Goal: Navigation & Orientation: Find specific page/section

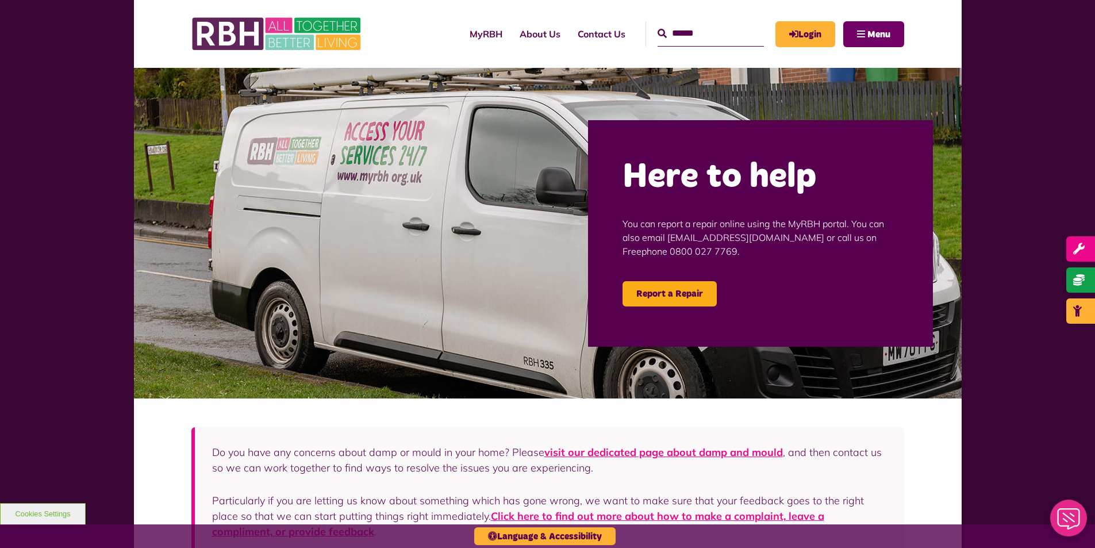
click at [896, 31] on button "Menu" at bounding box center [873, 34] width 61 height 26
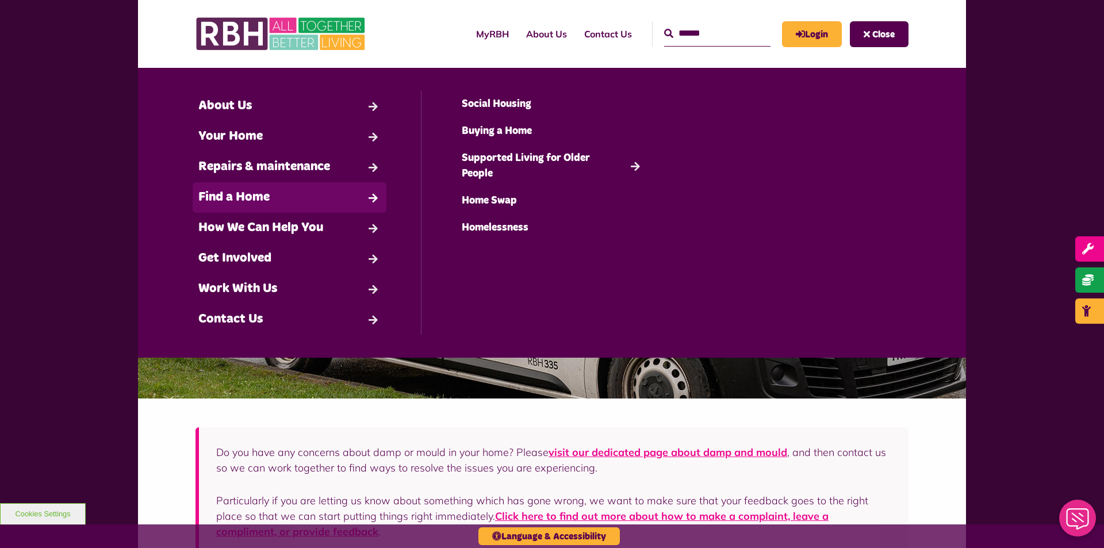
click at [245, 201] on link "Find a Home" at bounding box center [290, 197] width 194 height 30
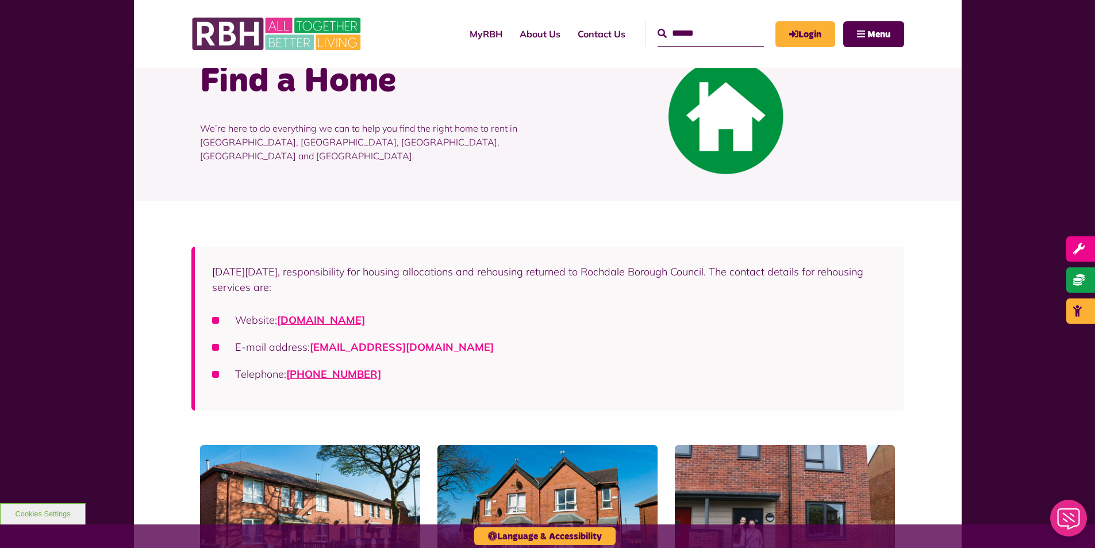
scroll to position [122, 0]
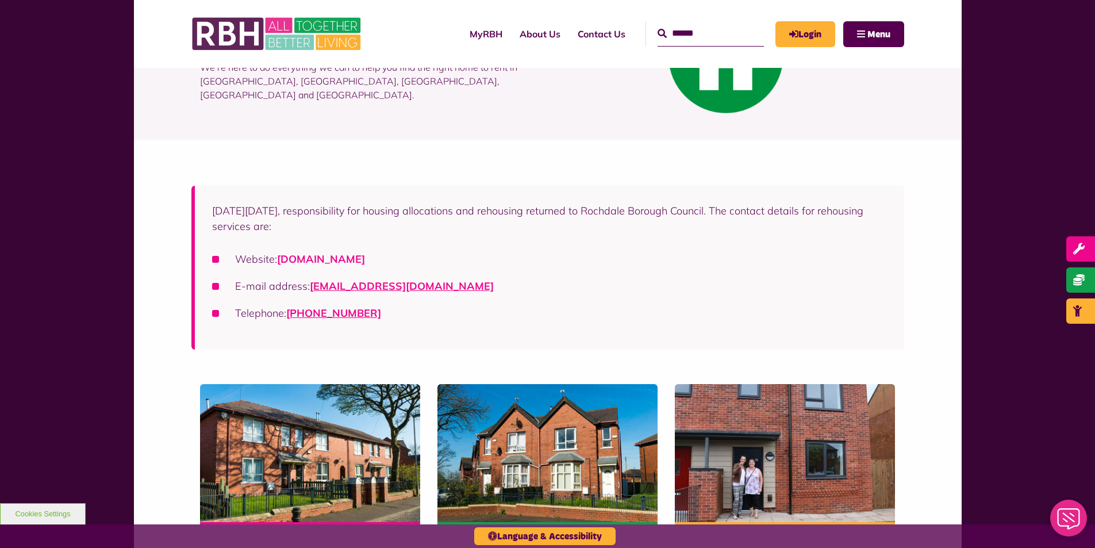
click at [365, 255] on link "rochdalehousingsolutions.co.uk" at bounding box center [321, 258] width 88 height 13
